Goal: Information Seeking & Learning: Learn about a topic

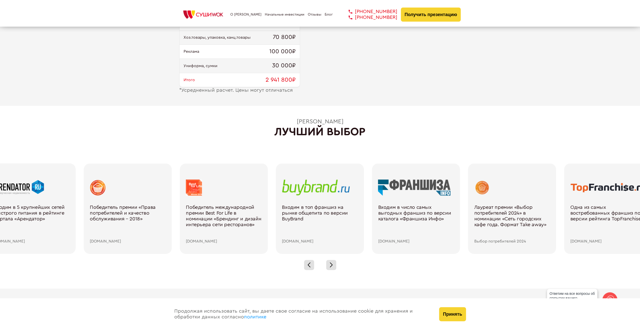
drag, startPoint x: 458, startPoint y: 315, endPoint x: 456, endPoint y: 312, distance: 3.2
click at [457, 315] on button "Принять" at bounding box center [452, 314] width 27 height 14
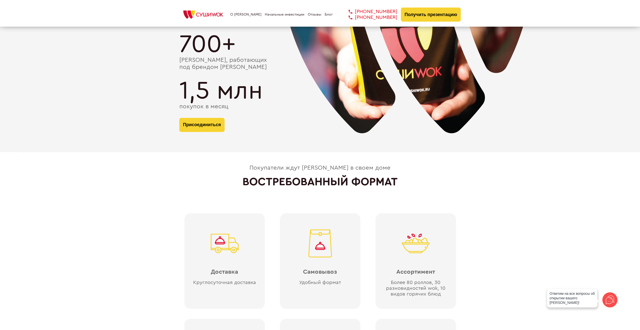
scroll to position [1056, 0]
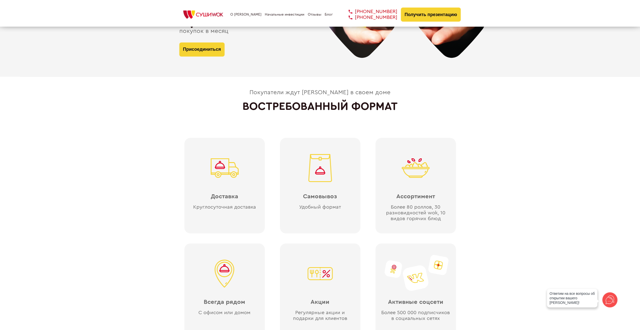
click at [563, 145] on div "Покупатели ждут [PERSON_NAME] в своем доме ВОСТРЕБОВАННЫЙ ФОРМАТ Доставка Кругл…" at bounding box center [320, 216] width 640 height 255
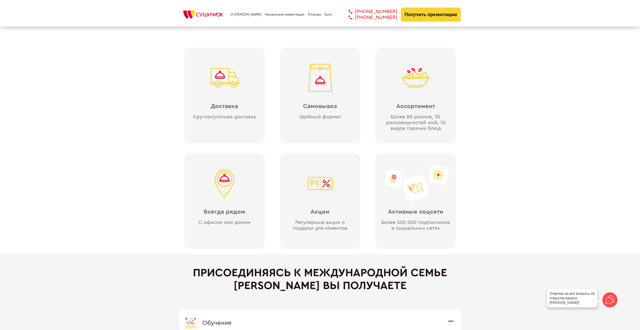
scroll to position [1207, 0]
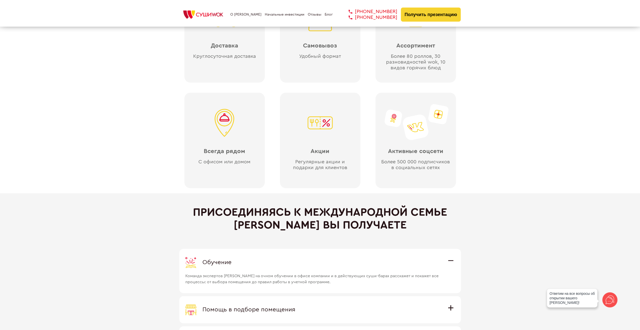
click at [135, 185] on div "Покупатели ждут [PERSON_NAME] в своем доме ВОСТРЕБОВАННЫЙ ФОРМАТ Доставка Кругл…" at bounding box center [320, 65] width 640 height 255
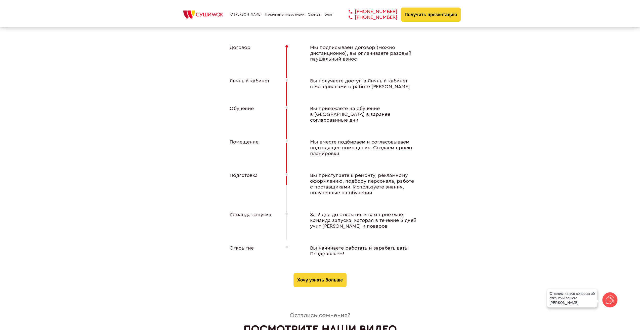
scroll to position [1869, 0]
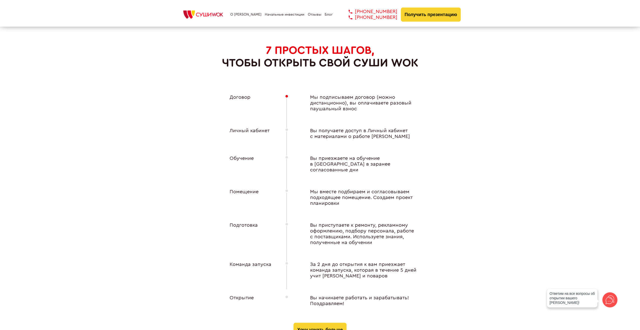
click at [215, 214] on div "7 ПРОСТЫХ ШАГОВ, чтобы открыть свой Суши Wok Договор Мы подписываем договор (мо…" at bounding box center [320, 190] width 282 height 293
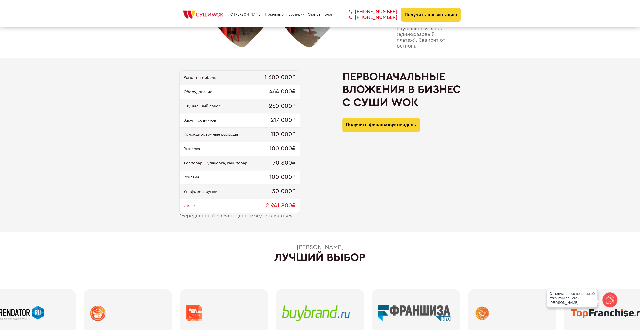
scroll to position [453, 0]
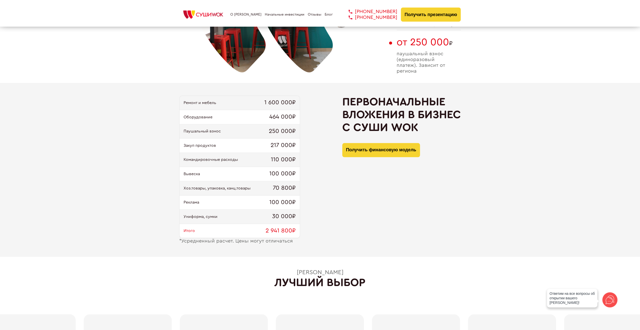
click at [381, 205] on div "Первоначальные вложения в бизнес с [PERSON_NAME] Получить финансовую модель" at bounding box center [401, 170] width 119 height 149
click at [206, 134] on div "Паушальный взнос 250 000₽" at bounding box center [240, 131] width 120 height 14
click at [148, 154] on div "Ремонт и мебель 1 600 000₽ Оборудование 464 000₽ Паушальный взнос 250 000₽ Заку…" at bounding box center [320, 170] width 640 height 174
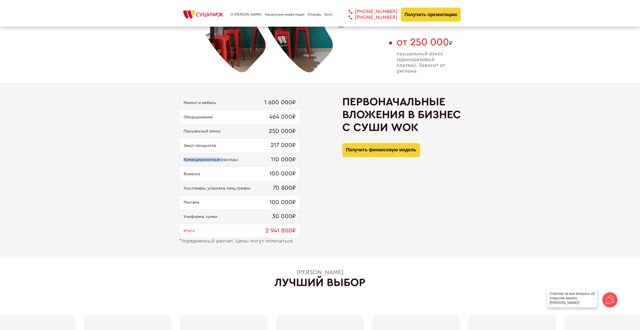
click at [148, 154] on div "Ремонт и мебель 1 600 000₽ Оборудование 464 000₽ Паушальный взнос 250 000₽ Заку…" at bounding box center [320, 170] width 640 height 174
click at [148, 153] on div "Ремонт и мебель 1 600 000₽ Оборудование 464 000₽ Паушальный взнос 250 000₽ Заку…" at bounding box center [320, 170] width 640 height 174
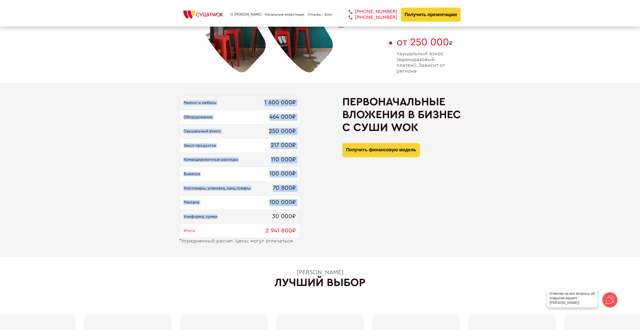
drag, startPoint x: 184, startPoint y: 101, endPoint x: 228, endPoint y: 217, distance: 123.7
click at [228, 217] on div "Ремонт и мебель 1 600 000₽ Оборудование 464 000₽ Паушальный взнос 250 000₽ Заку…" at bounding box center [239, 167] width 121 height 143
copy div "Ремонт и мебель 1 600 000₽ Оборудование 464 000₽ Паушальный взнос 250 000₽ Заку…"
click at [158, 155] on div "Ремонт и мебель 1 600 000₽ Оборудование 464 000₽ Паушальный взнос 250 000₽ Заку…" at bounding box center [320, 170] width 640 height 174
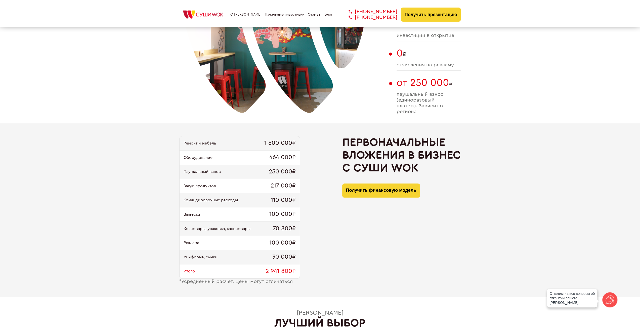
scroll to position [377, 0]
